Goal: Navigation & Orientation: Find specific page/section

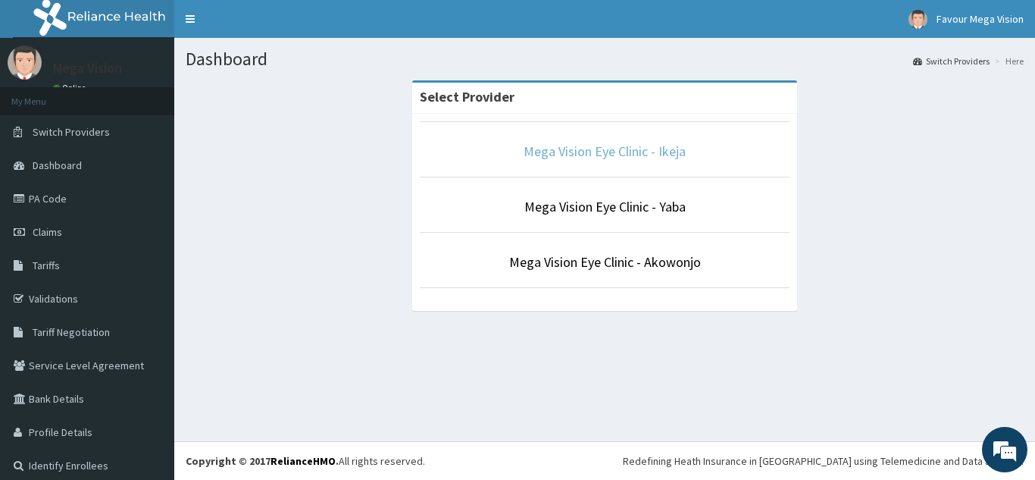
click at [562, 152] on link "Mega Vision Eye Clinic - Ikeja" at bounding box center [605, 150] width 162 height 17
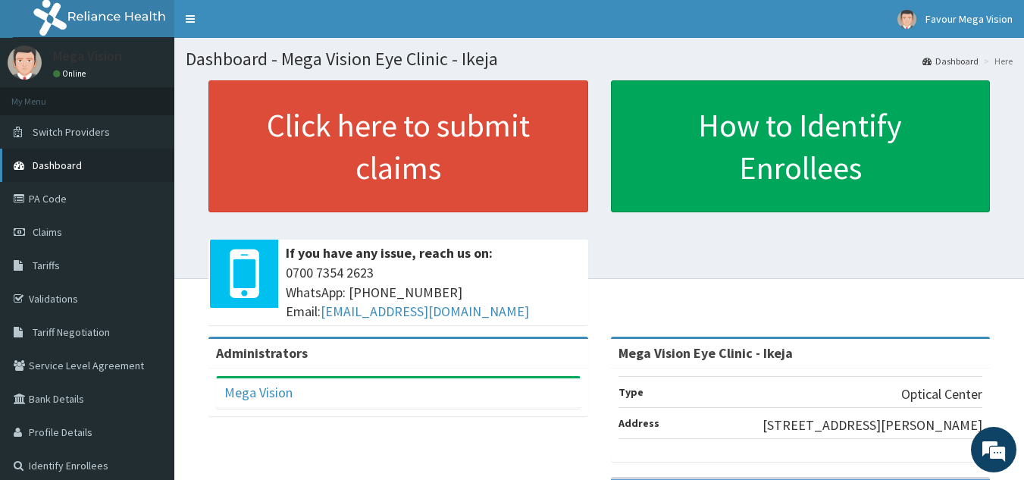
click at [67, 168] on span "Dashboard" at bounding box center [57, 165] width 49 height 14
click at [67, 166] on span "Dashboard" at bounding box center [57, 165] width 49 height 14
